Goal: Communication & Community: Share content

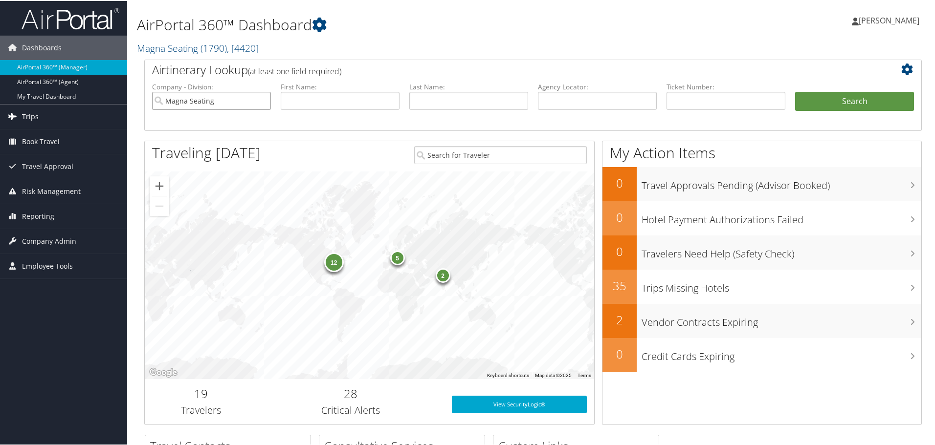
drag, startPoint x: 228, startPoint y: 102, endPoint x: 119, endPoint y: 121, distance: 111.1
click at [119, 121] on div "Dashboards AirPortal 360™ (Manager) AirPortal 360™ (Agent) My Travel Dashboard …" at bounding box center [469, 318] width 938 height 637
click at [558, 97] on input "text" at bounding box center [597, 100] width 119 height 18
paste input "DNRCPJ"
type input "DNRCPJ"
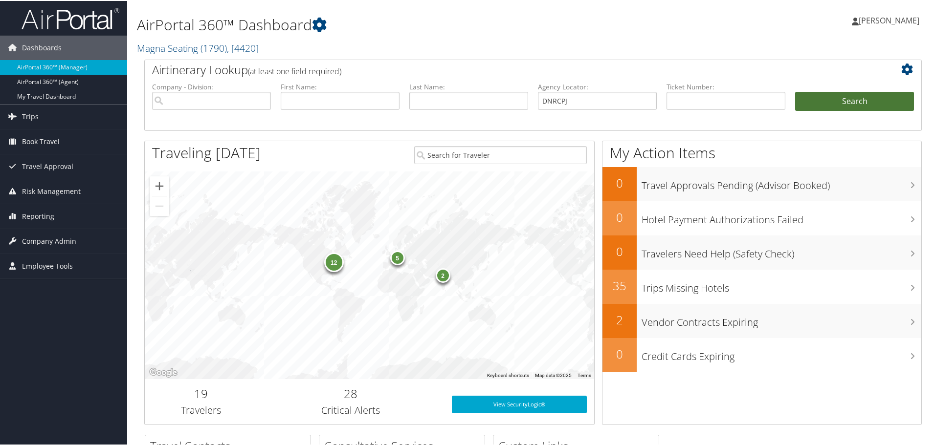
click at [849, 107] on button "Search" at bounding box center [854, 101] width 119 height 20
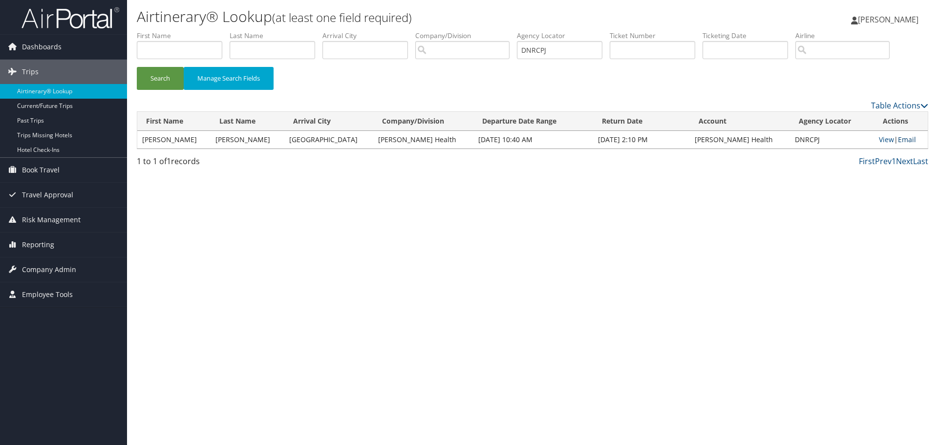
click at [898, 142] on link "Email" at bounding box center [907, 139] width 18 height 9
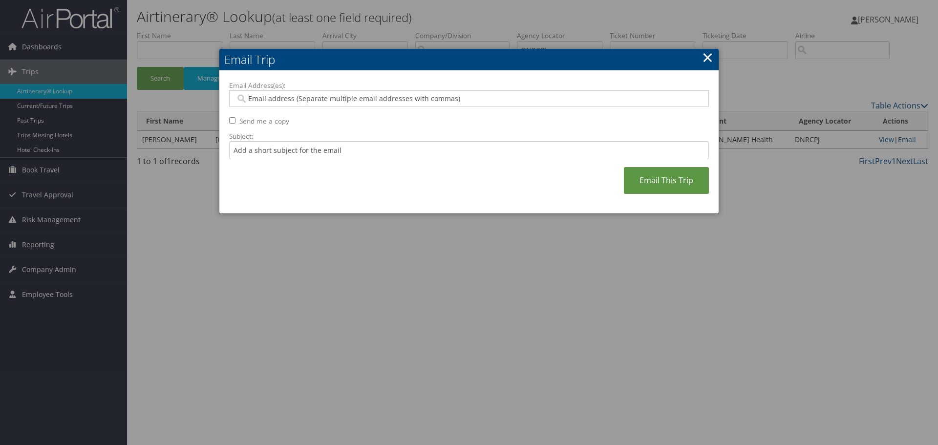
click at [370, 100] on input "Email Address(es):" at bounding box center [469, 99] width 467 height 10
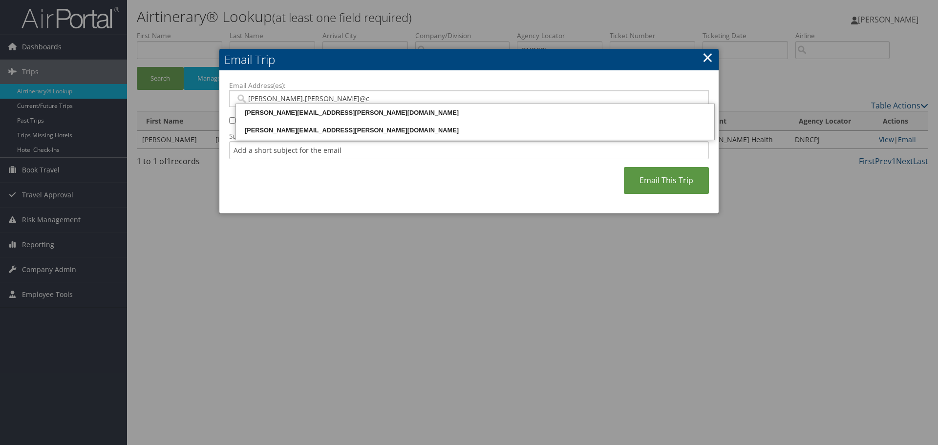
type input "[PERSON_NAME].[PERSON_NAME]@cb"
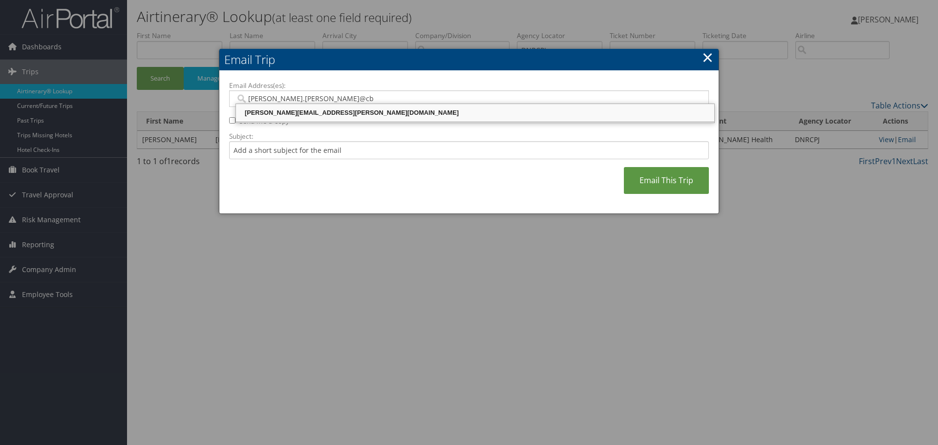
click at [363, 114] on div "[PERSON_NAME][EMAIL_ADDRESS][PERSON_NAME][DOMAIN_NAME]" at bounding box center [476, 113] width 476 height 10
type input "[PERSON_NAME][EMAIL_ADDRESS][PERSON_NAME][DOMAIN_NAME]"
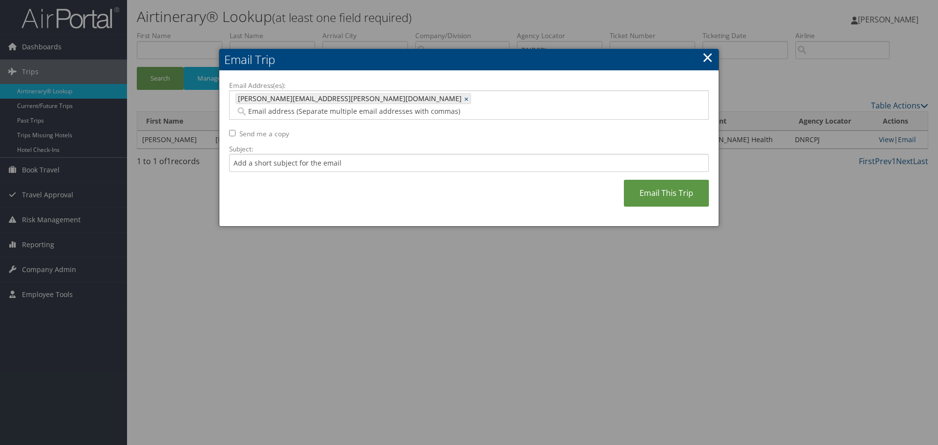
click at [384, 107] on input "Email Address(es):" at bounding box center [409, 112] width 347 height 10
paste input "[EMAIL_ADDRESS][DOMAIN_NAME]"
type input "[EMAIL_ADDRESS][DOMAIN_NAME]"
type input "[PERSON_NAME][EMAIL_ADDRESS][PERSON_NAME][DOMAIN_NAME], [EMAIL_ADDRESS][DOMAIN_…"
click at [474, 101] on div "[EMAIL_ADDRESS][DOMAIN_NAME] ×" at bounding box center [537, 98] width 126 height 11
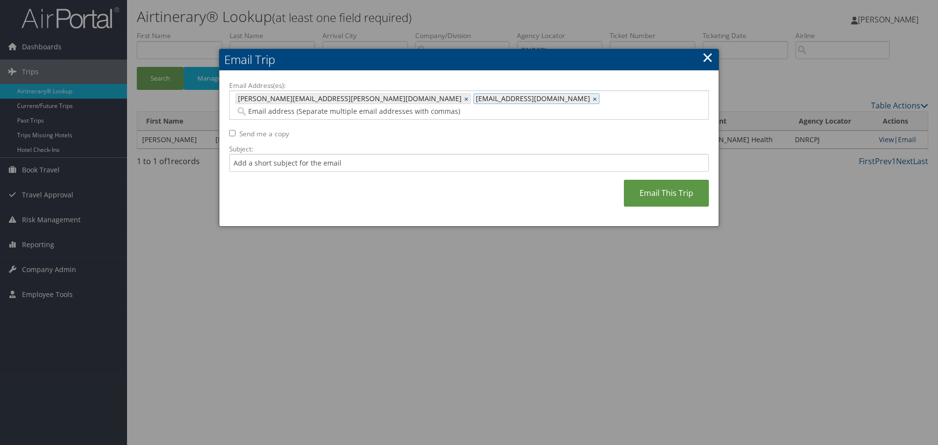
click at [474, 101] on div "[EMAIL_ADDRESS][DOMAIN_NAME] ×" at bounding box center [537, 98] width 126 height 11
click at [474, 102] on span "[EMAIL_ADDRESS][DOMAIN_NAME]" at bounding box center [532, 99] width 116 height 10
type input ","
click at [593, 99] on link "×" at bounding box center [596, 99] width 6 height 10
type input "[PERSON_NAME][EMAIL_ADDRESS][PERSON_NAME][DOMAIN_NAME]"
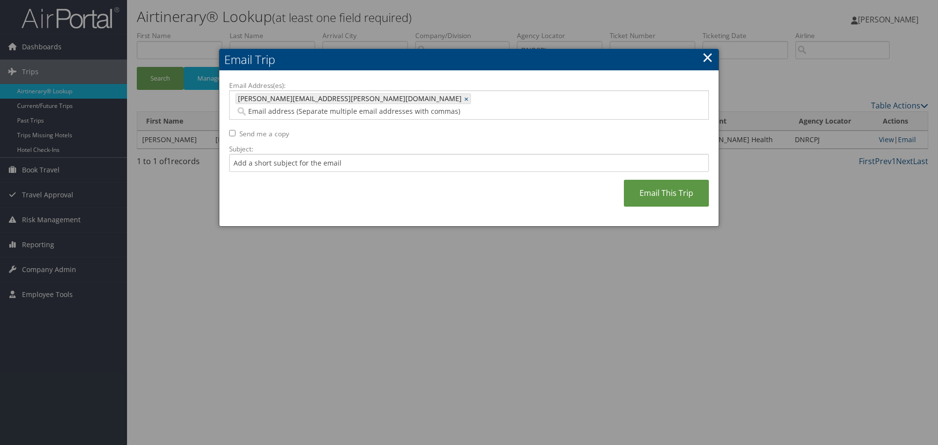
drag, startPoint x: 584, startPoint y: 101, endPoint x: 399, endPoint y: 100, distance: 184.8
click at [399, 107] on input "Email Address(es):" at bounding box center [409, 112] width 347 height 10
drag, startPoint x: 357, startPoint y: 96, endPoint x: 485, endPoint y: 95, distance: 128.5
click at [485, 107] on input "Email Address(es):" at bounding box center [409, 112] width 347 height 10
type input "i"
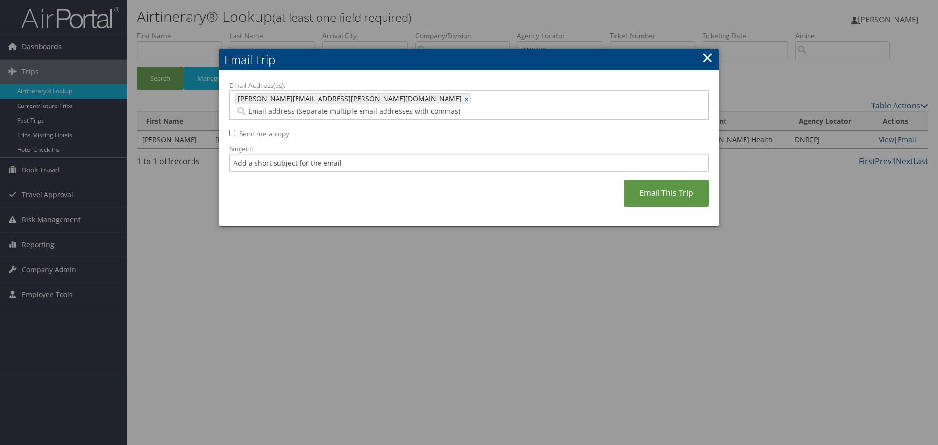
paste input "[EMAIL_ADDRESS][DOMAIN_NAME]"
type input "[EMAIL_ADDRESS][DOMAIN_NAME]"
type input "[PERSON_NAME][EMAIL_ADDRESS][PERSON_NAME][DOMAIN_NAME], [EMAIL_ADDRESS][DOMAIN_…"
paste input "[EMAIL_ADDRESS][DOMAIN_NAME]"
type input "[EMAIL_ADDRESS][DOMAIN_NAME]"
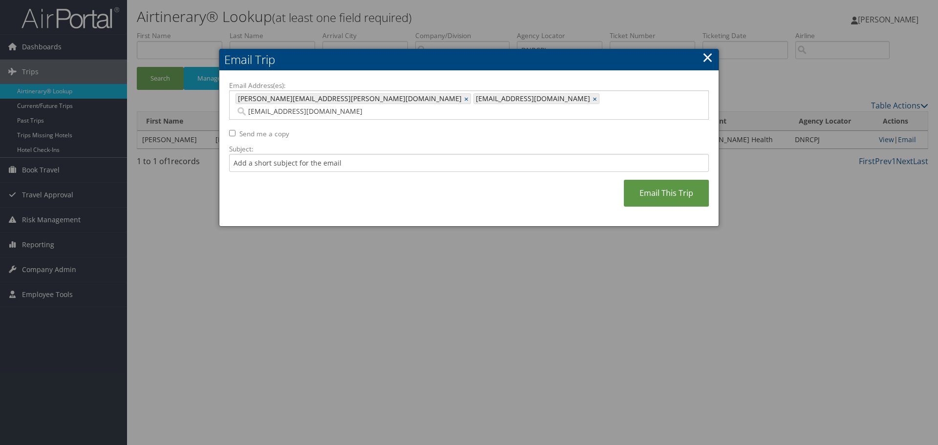
type input "[PERSON_NAME][EMAIL_ADDRESS][PERSON_NAME][DOMAIN_NAME], [EMAIL_ADDRESS][DOMAIN_…"
click at [484, 154] on input "Subject:" at bounding box center [469, 163] width 480 height 18
type input "[PERSON_NAME]"
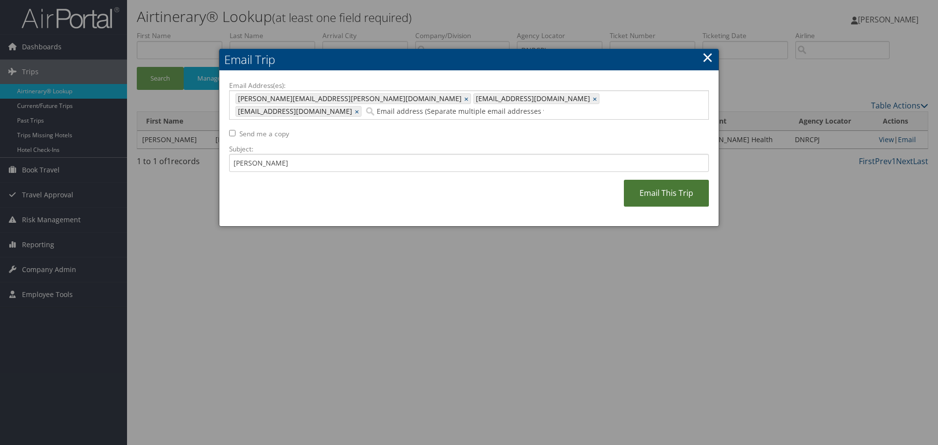
click at [683, 180] on link "Email This Trip" at bounding box center [666, 193] width 85 height 27
